Goal: Check status: Check status

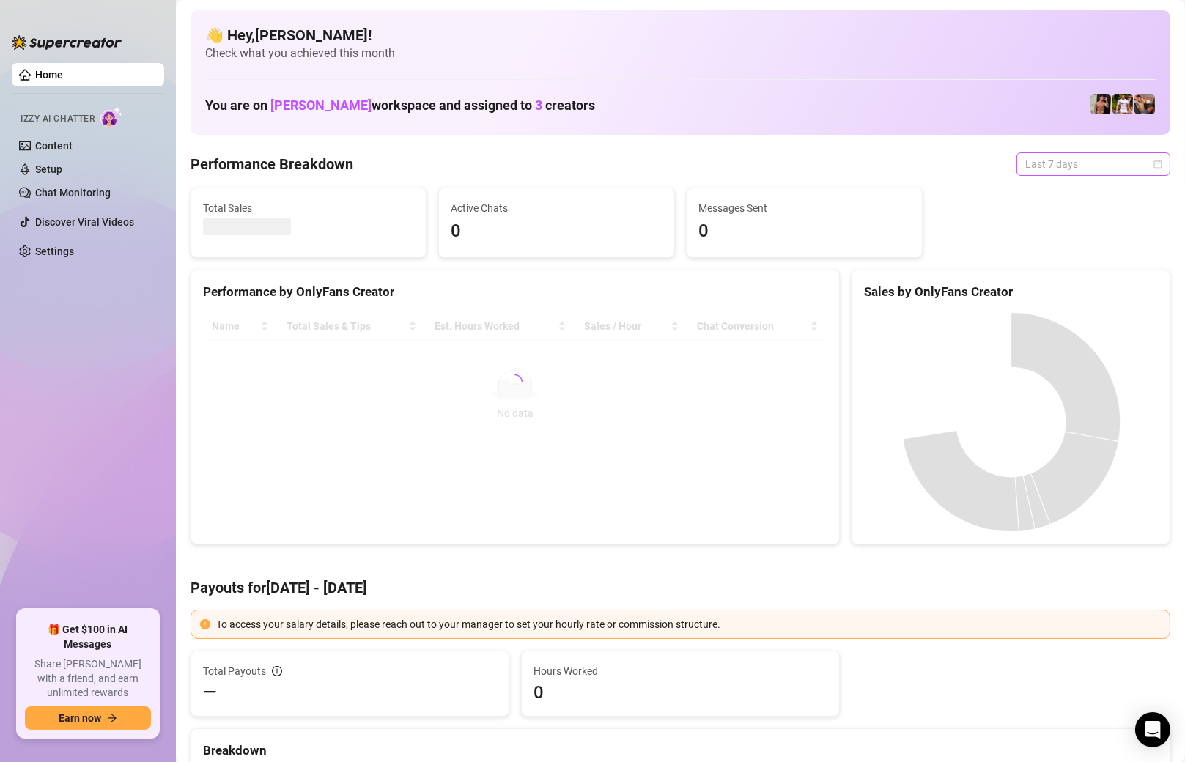
click at [1091, 168] on span "Last 7 days" at bounding box center [1093, 164] width 136 height 22
click at [1046, 284] on div "Custom date" at bounding box center [1093, 287] width 130 height 16
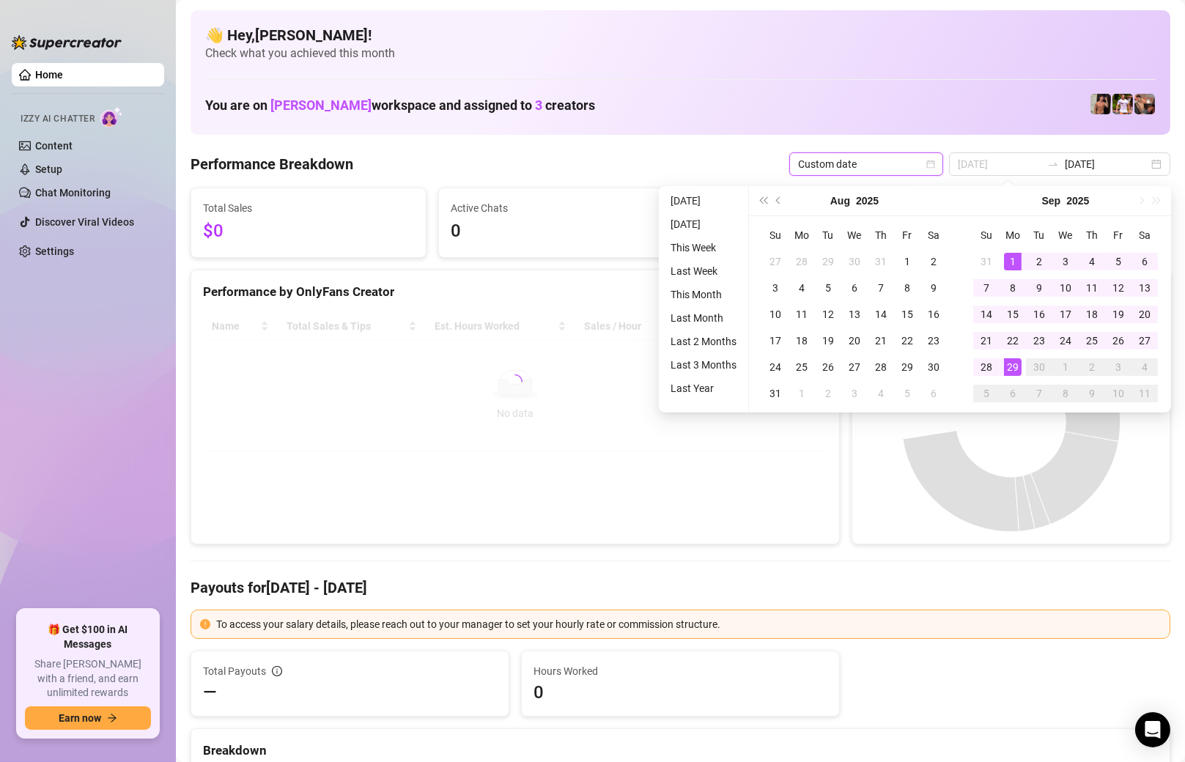
click at [1009, 262] on div "1" at bounding box center [1013, 262] width 18 height 18
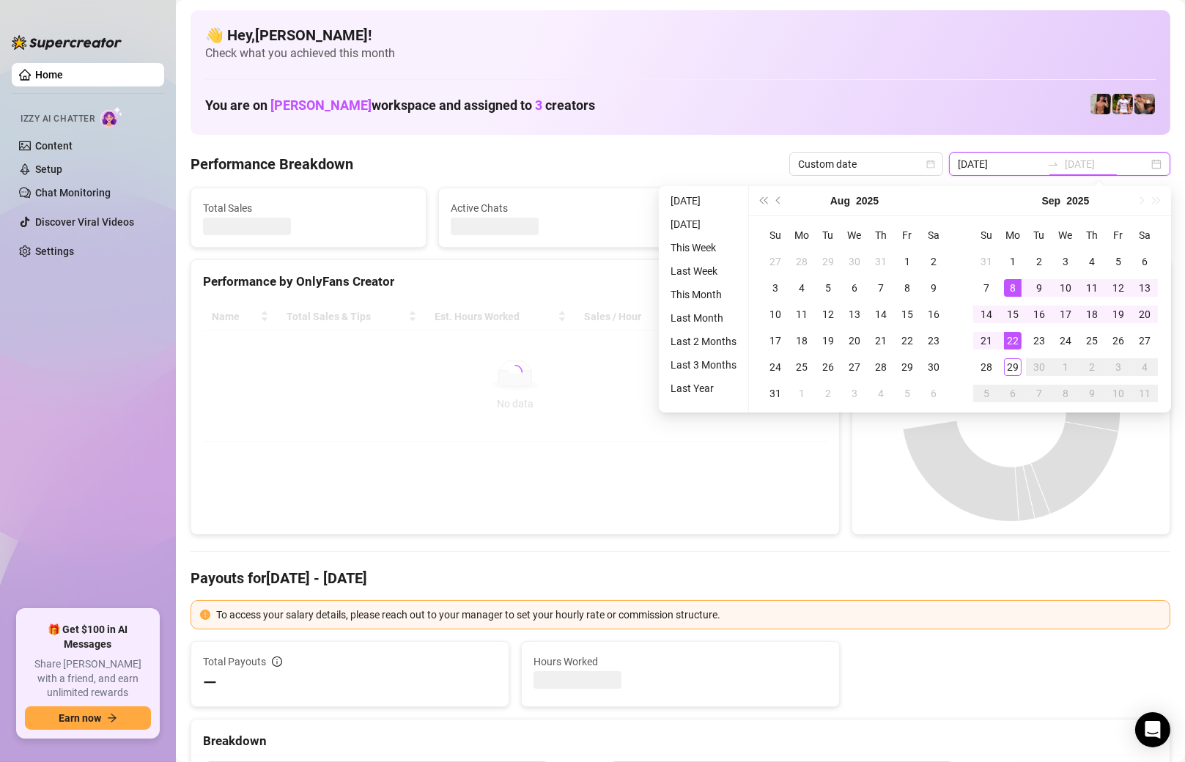
type input "2025-09-22"
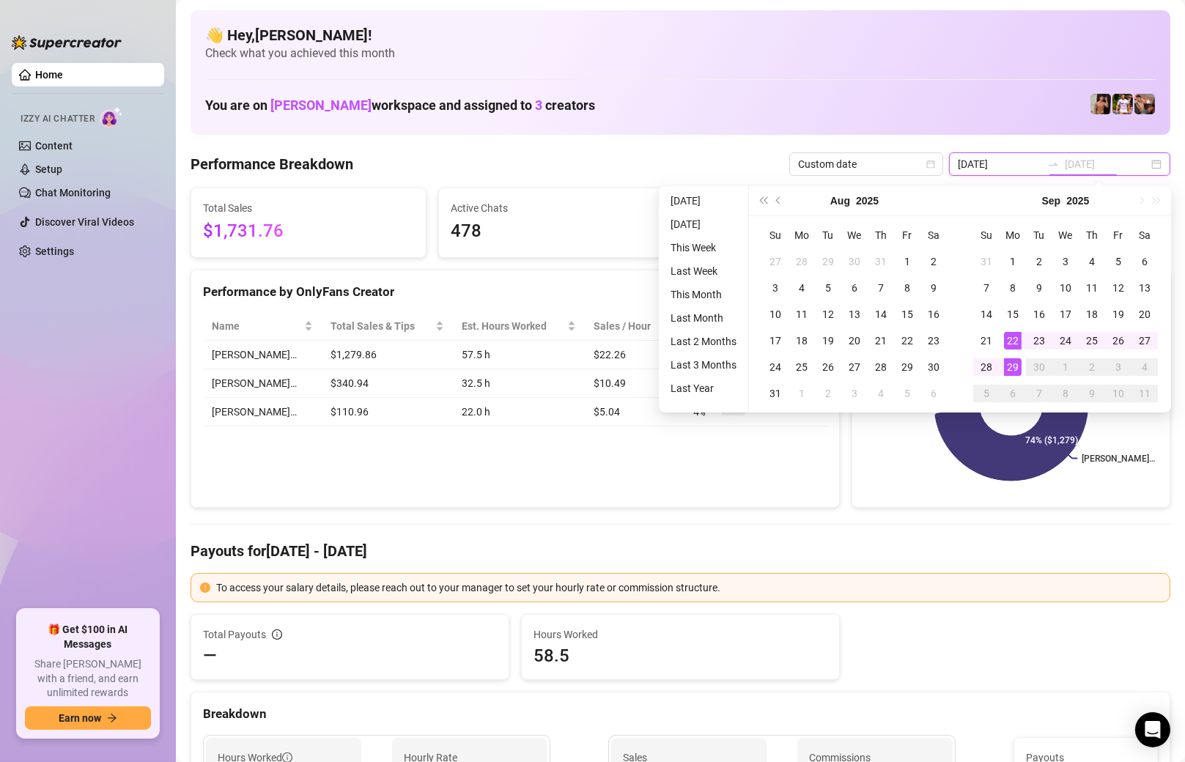
type input "[DATE]"
click at [1012, 360] on div "29" at bounding box center [1013, 367] width 18 height 18
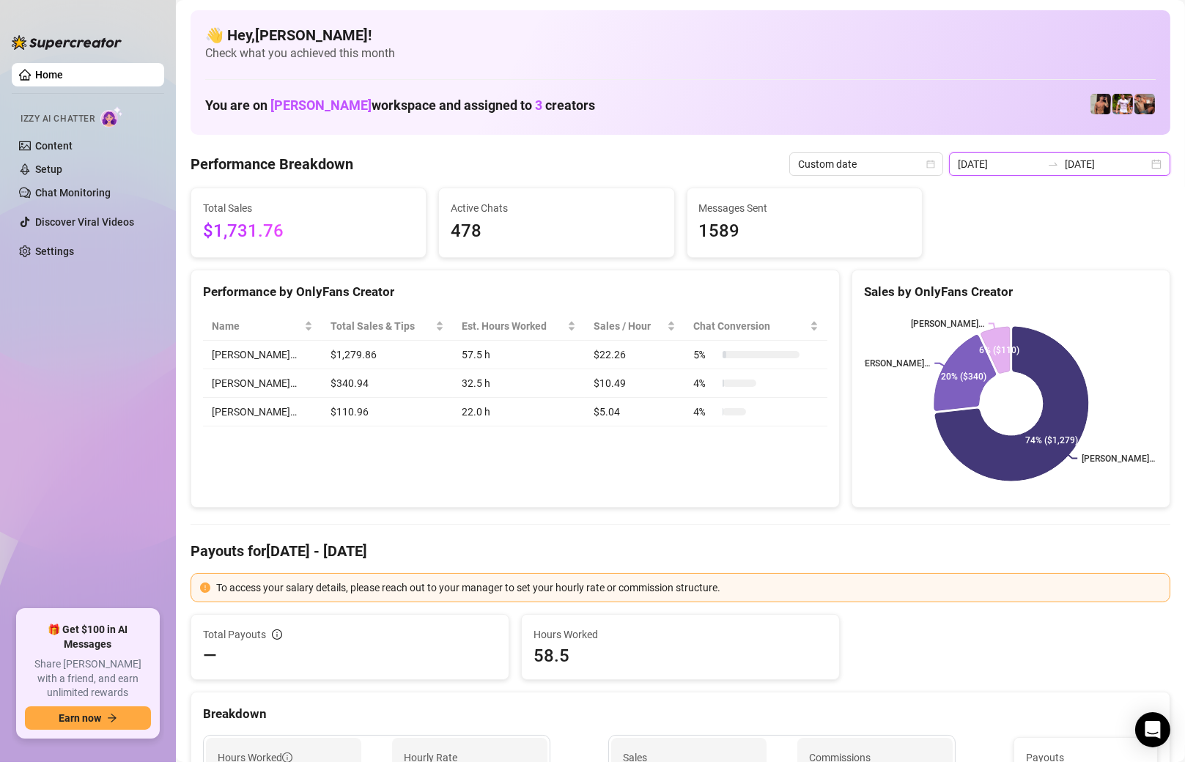
click at [1005, 164] on input "2025-09-22" at bounding box center [1000, 164] width 84 height 16
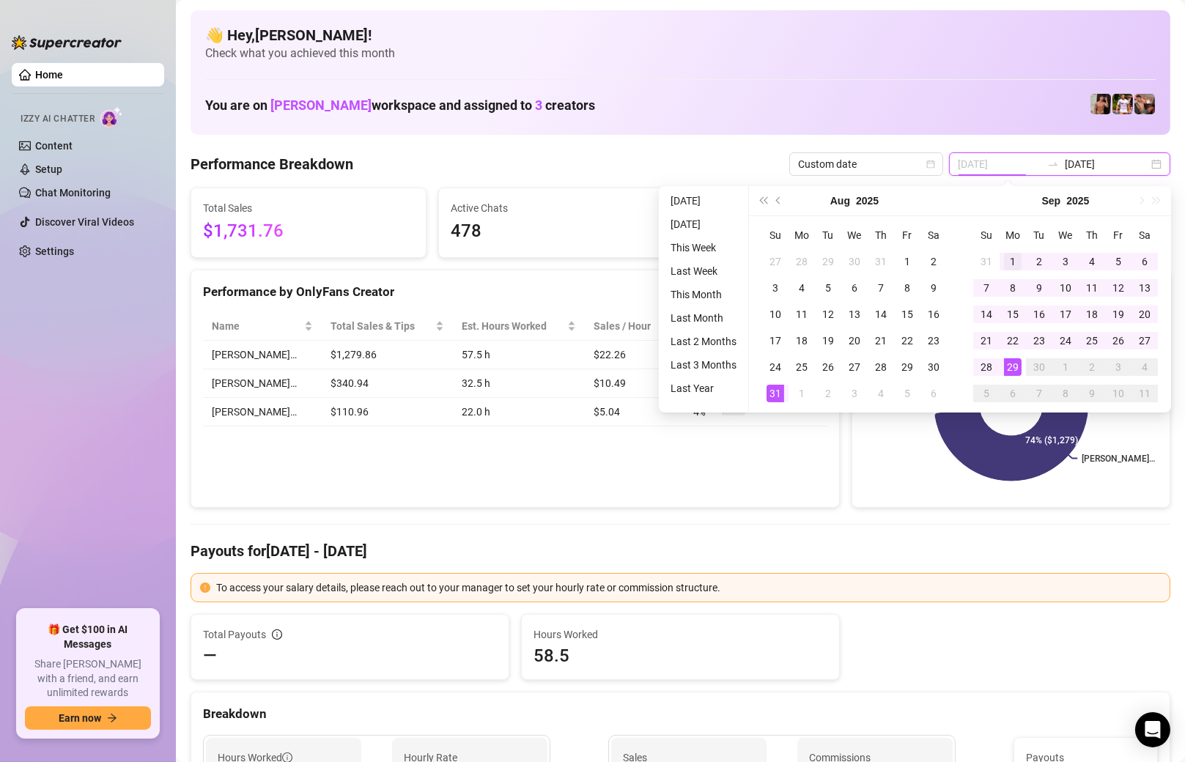
type input "2025-09-01"
click at [1010, 257] on div "1" at bounding box center [1013, 262] width 18 height 18
type input "[DATE]"
click at [1017, 370] on div "29" at bounding box center [1013, 367] width 18 height 18
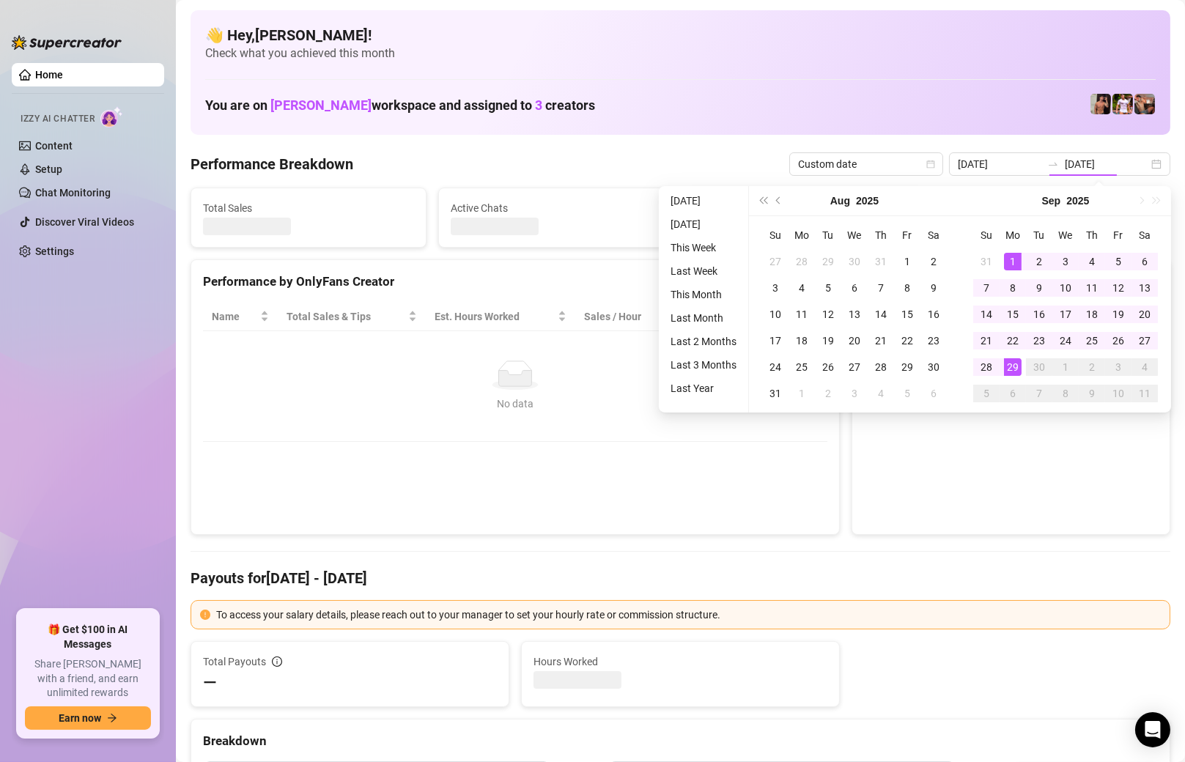
type input "2025-09-01"
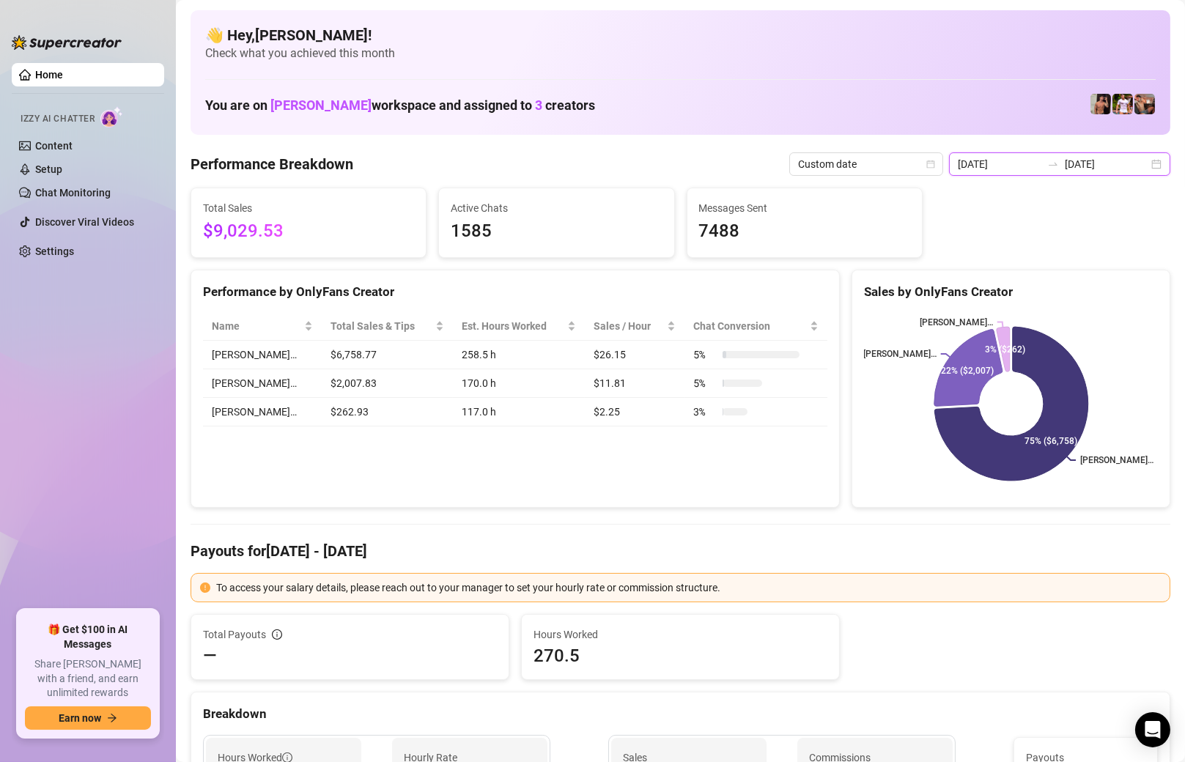
click at [1118, 164] on input "[DATE]" at bounding box center [1107, 164] width 84 height 16
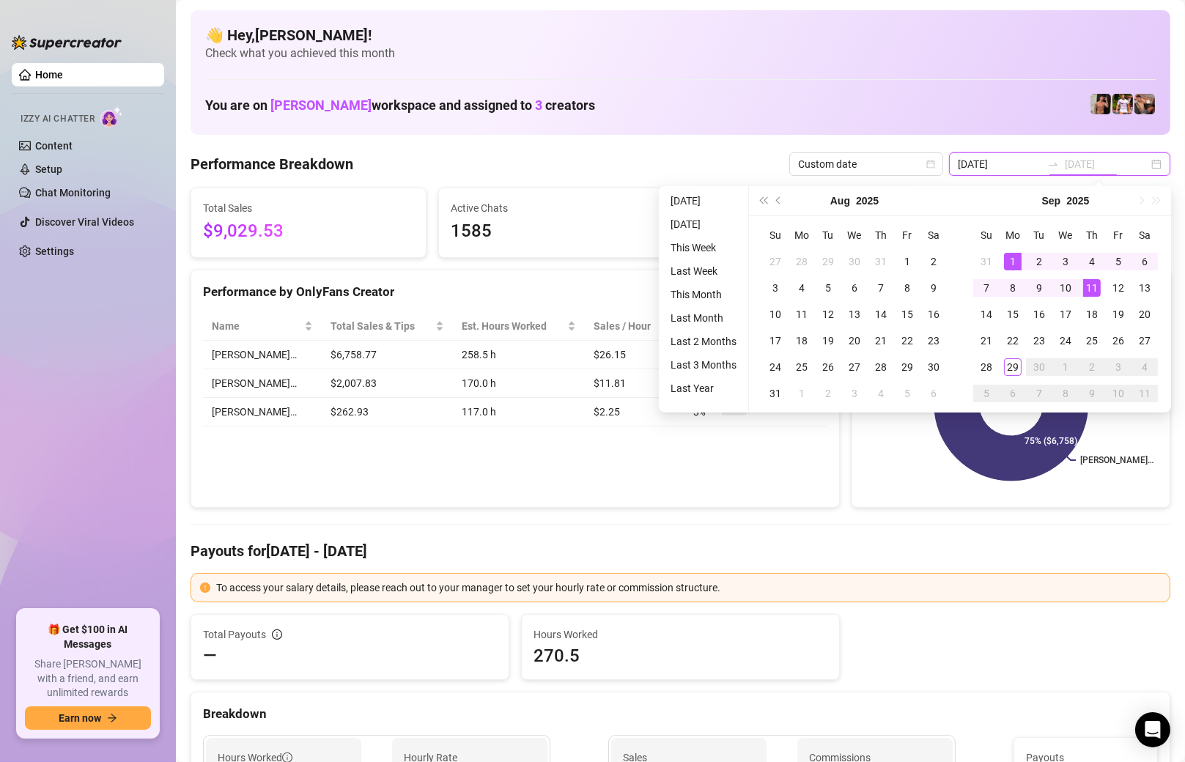
type input "[DATE]"
click at [1012, 359] on div "29" at bounding box center [1013, 367] width 18 height 18
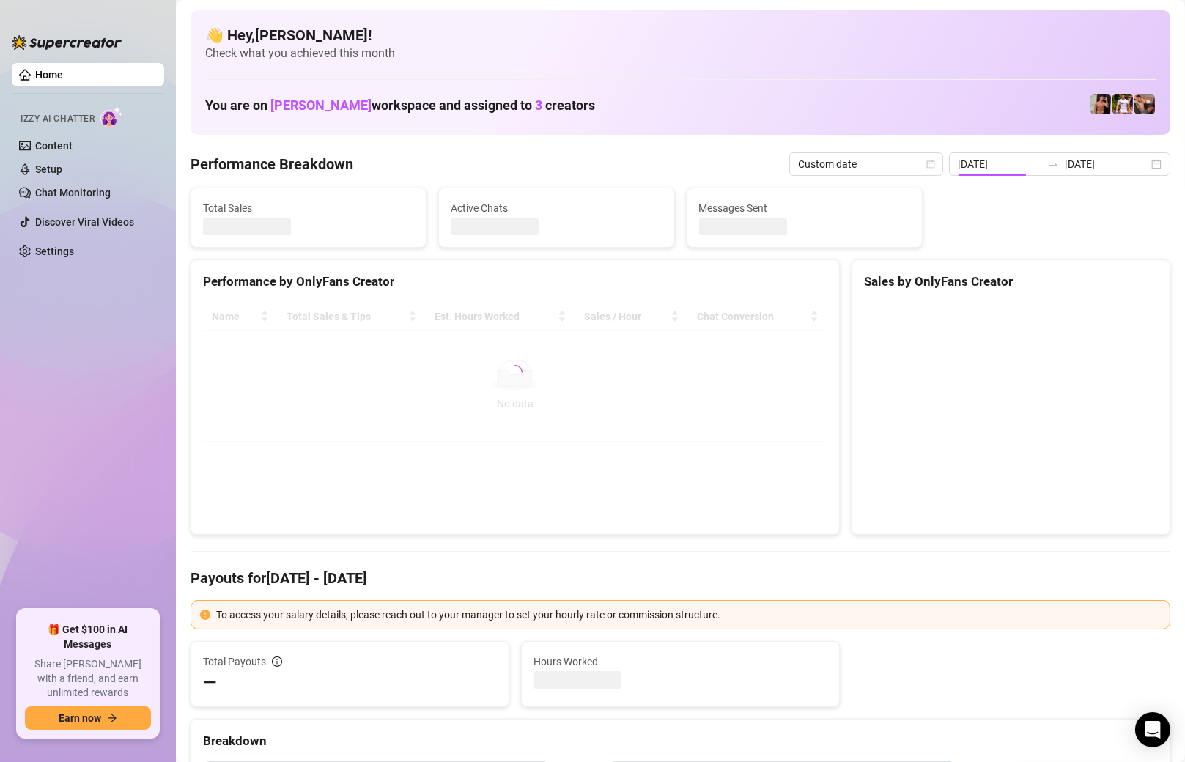
type input "[DATE]"
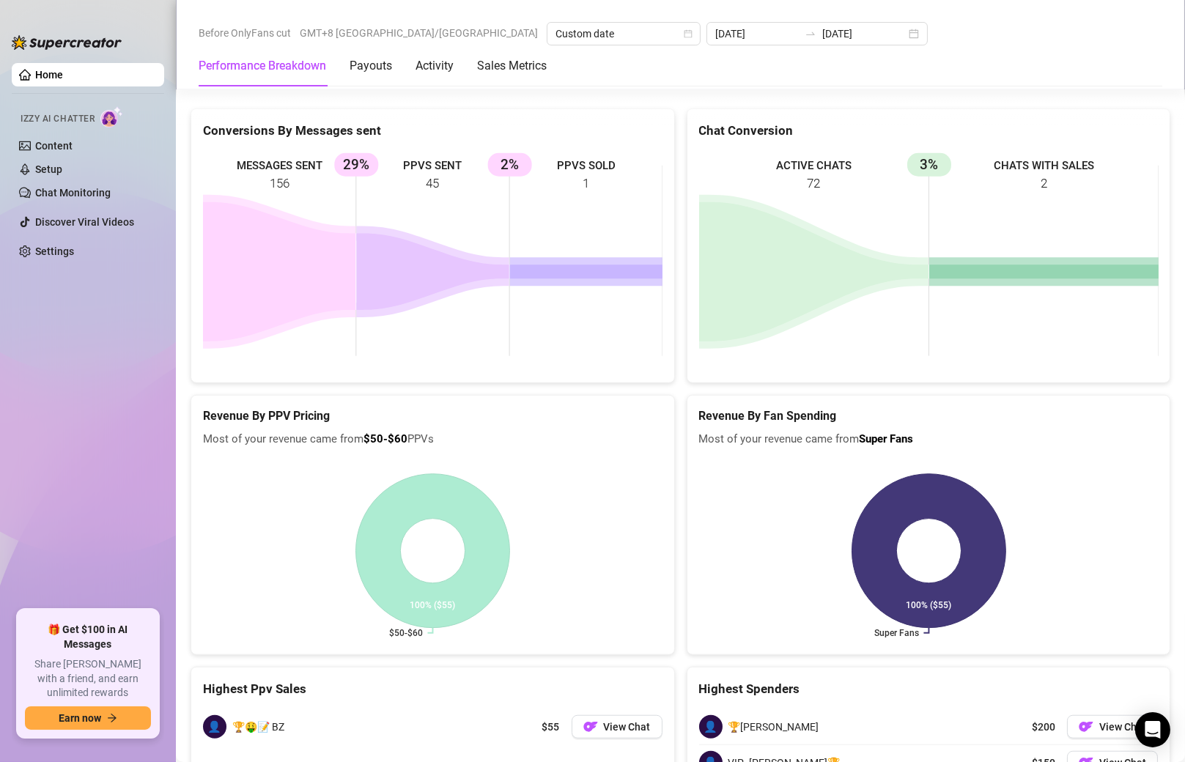
scroll to position [2266, 0]
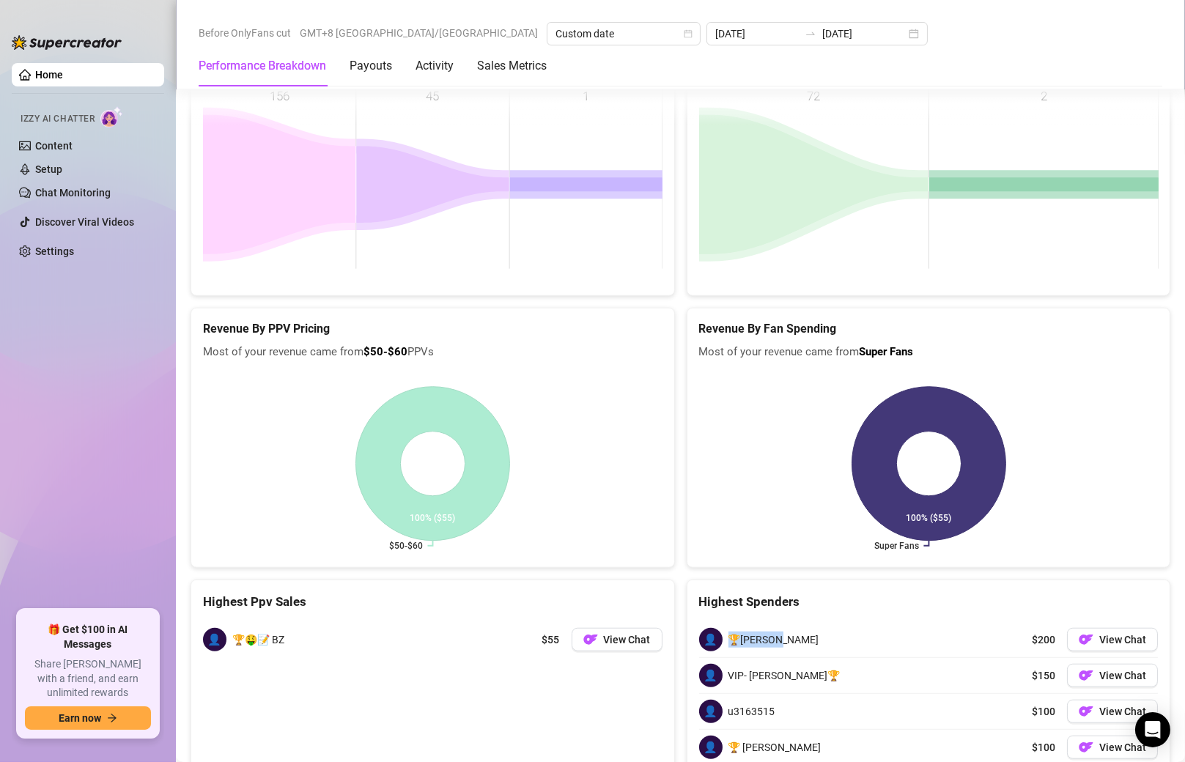
drag, startPoint x: 731, startPoint y: 507, endPoint x: 791, endPoint y: 506, distance: 60.1
click at [791, 622] on div "👤 🏆Michael $200 View Chat" at bounding box center [929, 639] width 460 height 35
